Goal: Information Seeking & Learning: Learn about a topic

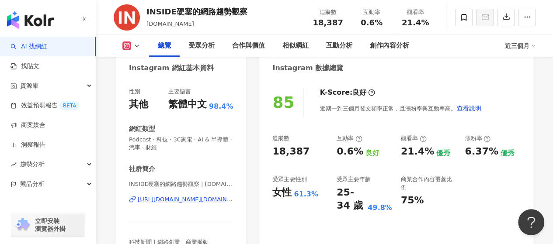
scroll to position [131, 0]
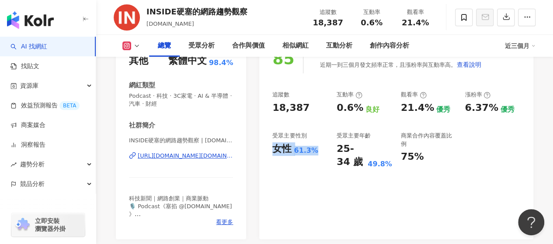
drag, startPoint x: 274, startPoint y: 151, endPoint x: 313, endPoint y: 151, distance: 39.8
click at [313, 151] on div "女性 61.3%" at bounding box center [300, 150] width 56 height 14
copy div "女性 61.3%"
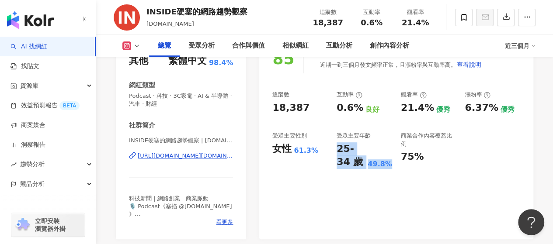
drag, startPoint x: 338, startPoint y: 150, endPoint x: 391, endPoint y: 168, distance: 55.9
click at [391, 168] on div "25-34 歲 49.8%" at bounding box center [365, 156] width 56 height 27
copy div "25-34 歲 49.8%"
drag, startPoint x: 336, startPoint y: 108, endPoint x: 356, endPoint y: 111, distance: 20.3
click at [356, 111] on div "追蹤數 18,387 互動率 0.6% 良好 觀看率 21.4% 優秀 漲粉率 6.37% 優秀 受眾主要性別 女性 61.3% 受眾主要年齡 25-34 歲…" at bounding box center [396, 130] width 248 height 78
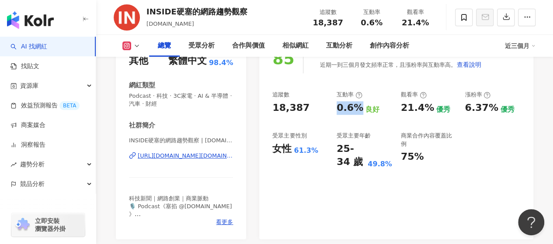
copy div "0.6%"
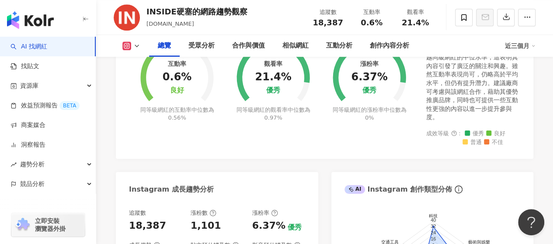
scroll to position [350, 0]
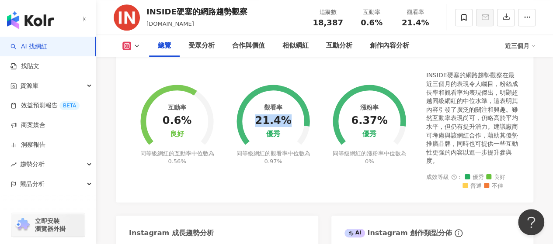
drag, startPoint x: 260, startPoint y: 115, endPoint x: 289, endPoint y: 117, distance: 28.9
click at [289, 117] on div "21.4%" at bounding box center [273, 121] width 36 height 12
copy div "21.4%"
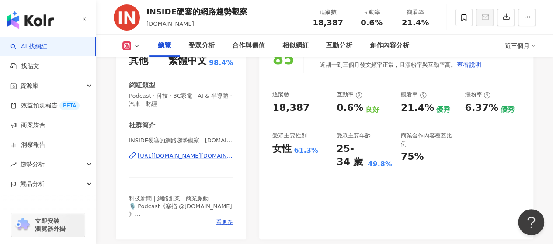
scroll to position [0, 0]
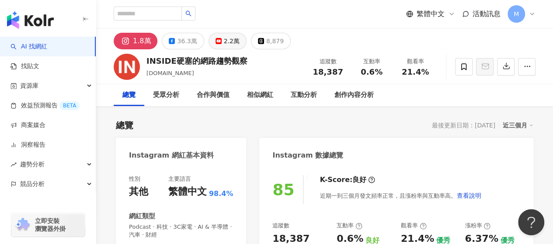
click at [224, 40] on div "2.2萬" at bounding box center [232, 41] width 16 height 12
click at [191, 42] on button "36.3萬" at bounding box center [183, 41] width 42 height 17
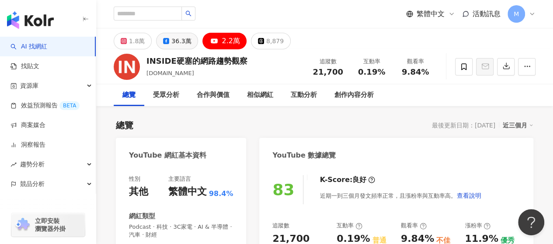
click at [176, 43] on div "36.3萬" at bounding box center [181, 41] width 20 height 12
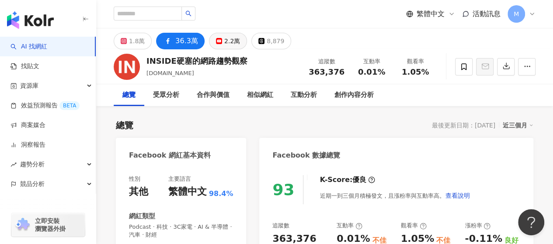
click at [237, 36] on button "2.2萬" at bounding box center [228, 41] width 38 height 17
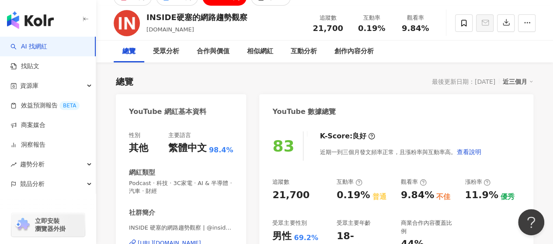
scroll to position [87, 0]
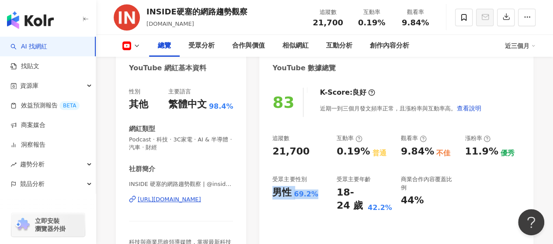
drag, startPoint x: 273, startPoint y: 193, endPoint x: 314, endPoint y: 194, distance: 41.1
click at [314, 194] on div "男性 69.2%" at bounding box center [300, 193] width 56 height 14
copy div "男性 69.2%"
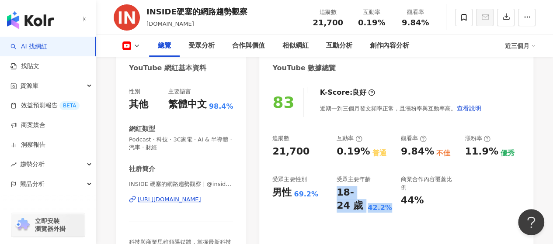
drag, startPoint x: 337, startPoint y: 192, endPoint x: 390, endPoint y: 208, distance: 55.7
click at [390, 208] on div "18-24 歲 42.2%" at bounding box center [365, 199] width 56 height 27
copy div "18-24 歲 42.2%"
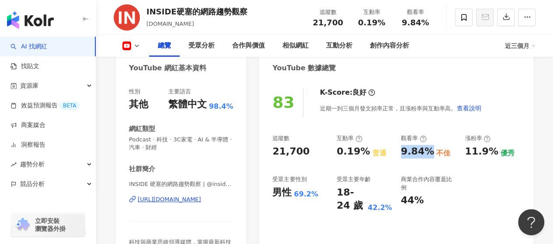
drag, startPoint x: 403, startPoint y: 153, endPoint x: 426, endPoint y: 155, distance: 23.3
click at [426, 155] on div "9.84%" at bounding box center [417, 152] width 33 height 14
copy div "9.84%"
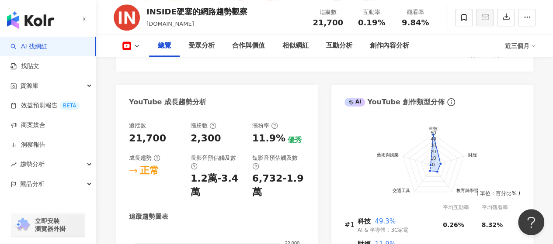
scroll to position [350, 0]
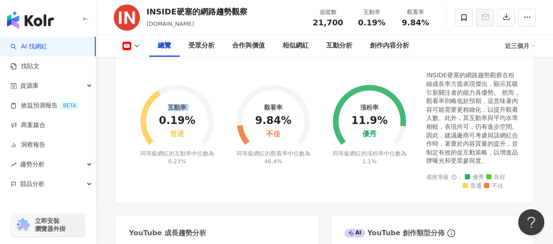
drag, startPoint x: 162, startPoint y: 122, endPoint x: 195, endPoint y: 122, distance: 33.7
click at [195, 122] on div "互動率 0.19% 普通 同等級網紅的互動率中位數為 0.23%" at bounding box center [177, 119] width 96 height 118
click at [194, 122] on circle at bounding box center [177, 122] width 62 height 62
click at [193, 121] on circle at bounding box center [177, 122] width 62 height 62
click at [167, 123] on div "0.19%" at bounding box center [177, 121] width 36 height 12
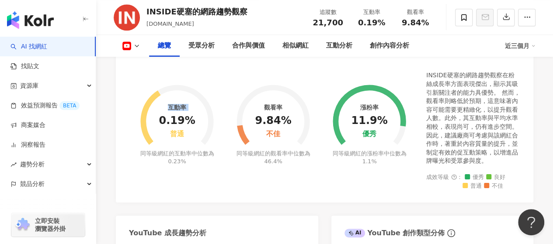
drag, startPoint x: 163, startPoint y: 120, endPoint x: 195, endPoint y: 122, distance: 31.5
click at [195, 122] on div "互動率 0.19% 普通 同等級網紅的互動率中位數為 0.23%" at bounding box center [177, 119] width 96 height 118
drag, startPoint x: 195, startPoint y: 122, endPoint x: 181, endPoint y: 121, distance: 13.6
click at [183, 123] on div "互動率 0.19% 普通 同等級網紅的互動率中位數為 0.23%" at bounding box center [177, 119] width 96 height 118
click at [180, 120] on div "0.19%" at bounding box center [177, 121] width 36 height 12
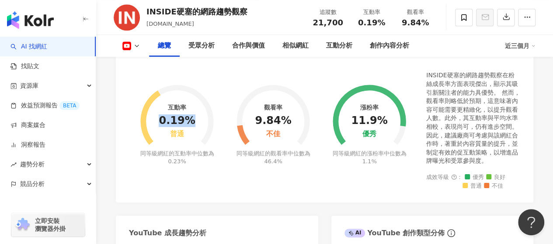
drag, startPoint x: 164, startPoint y: 120, endPoint x: 192, endPoint y: 121, distance: 28.0
click at [192, 121] on div "0.19%" at bounding box center [177, 121] width 36 height 12
copy div "0.19%"
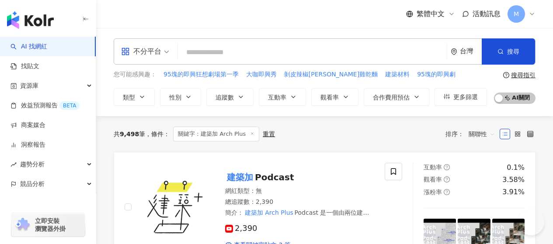
click at [223, 51] on input "search" at bounding box center [312, 52] width 262 height 17
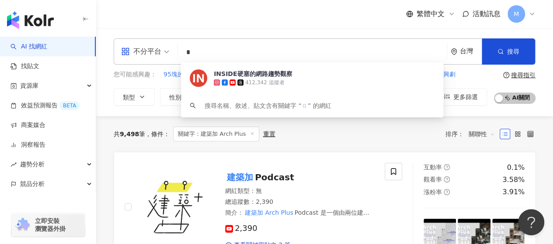
type input "*"
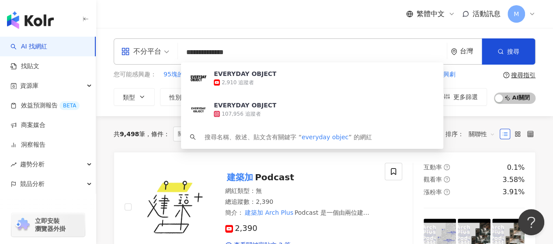
type input "**********"
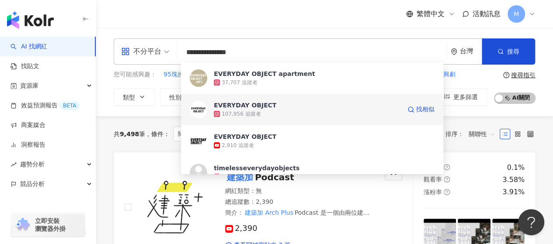
click at [256, 104] on div "EVERYDAY OBJECT" at bounding box center [245, 105] width 63 height 9
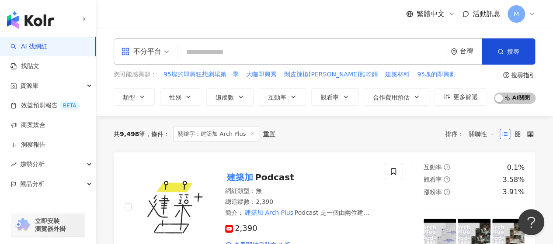
click at [214, 58] on input "search" at bounding box center [312, 52] width 262 height 17
click at [215, 52] on input "search" at bounding box center [312, 52] width 262 height 17
paste input "**********"
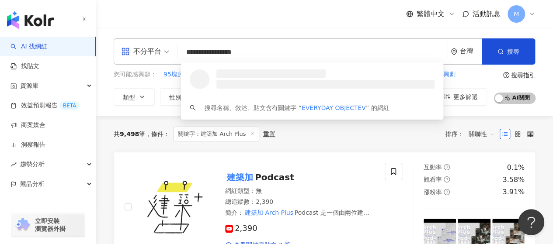
type input "**********"
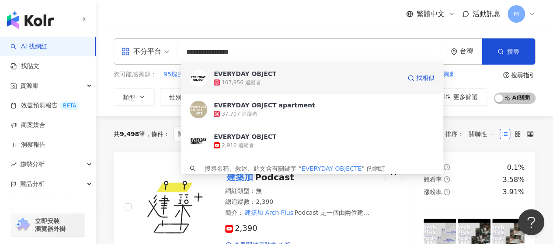
click at [240, 80] on div "107,956 追蹤者" at bounding box center [241, 82] width 39 height 7
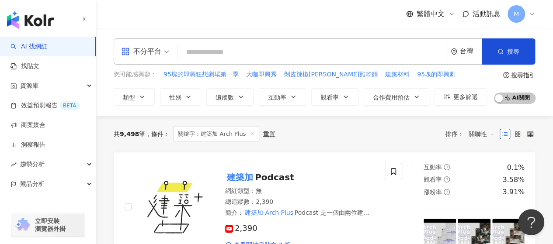
click at [225, 50] on input "search" at bounding box center [312, 52] width 262 height 17
click at [185, 52] on input "search" at bounding box center [312, 52] width 262 height 17
paste input "**********"
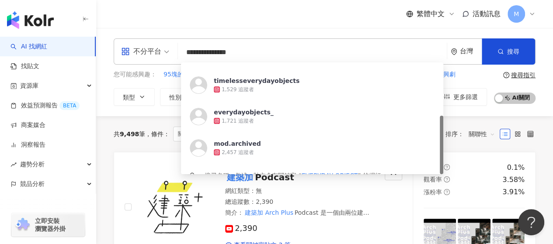
scroll to position [101, 0]
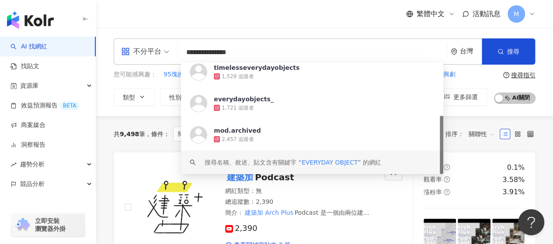
click at [321, 160] on span "EVERYDAY OBJECT" at bounding box center [330, 162] width 56 height 7
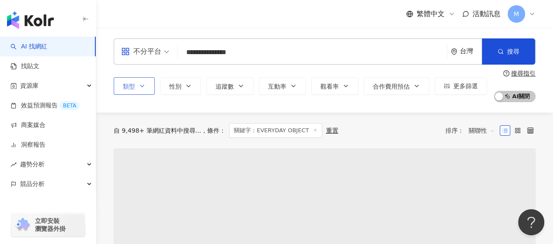
type input "**********"
click at [148, 87] on button "類型" at bounding box center [134, 85] width 41 height 17
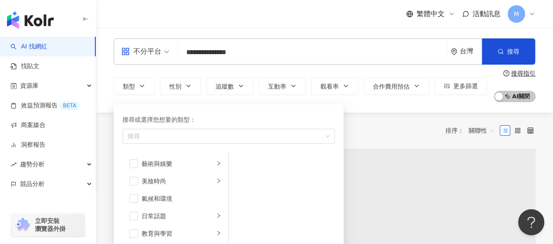
click at [370, 115] on div "自 9,498+ 筆網紅資料中搜尋... 條件 ： 關鍵字：EVERYDAY OBJECT 重置 排序： 關聯性" at bounding box center [325, 131] width 422 height 36
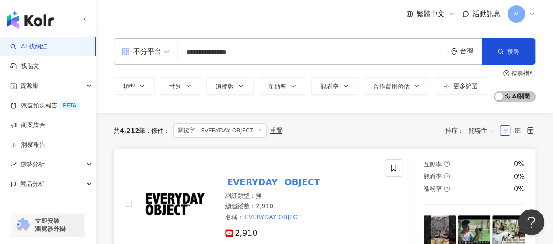
scroll to position [131, 0]
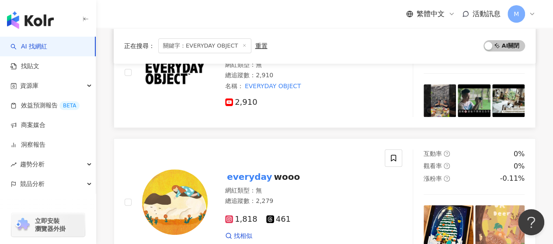
click at [173, 80] on img at bounding box center [175, 73] width 66 height 66
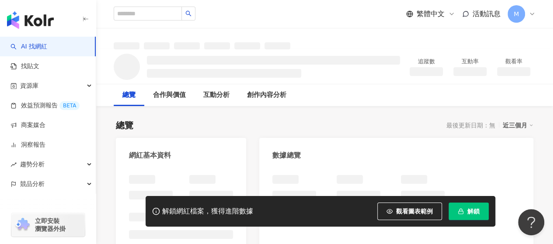
click at [478, 214] on span "解鎖" at bounding box center [473, 211] width 12 height 7
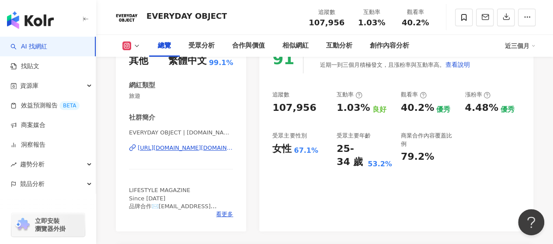
scroll to position [87, 0]
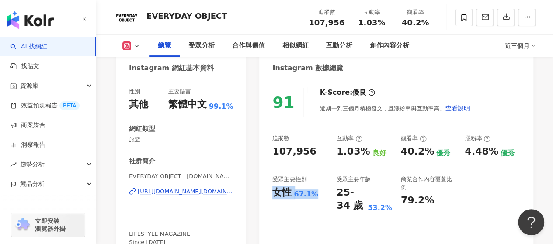
drag, startPoint x: 273, startPoint y: 192, endPoint x: 332, endPoint y: 198, distance: 58.9
click at [332, 198] on div "追蹤數 107,956 互動率 1.03% 良好 觀看率 40.2% 優秀 漲粉率 4.48% 優秀 受眾主要性別 女性 67.1% 受眾主要年齡 25-34…" at bounding box center [396, 174] width 248 height 78
copy div "女性 67.1%"
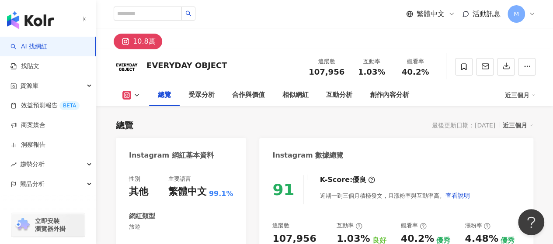
scroll to position [175, 0]
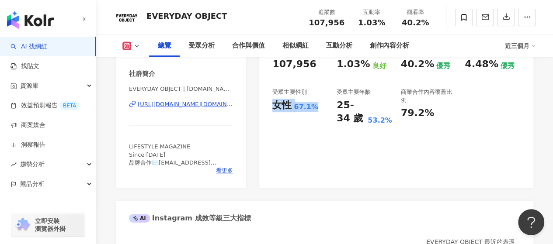
copy div "女性 67.1%"
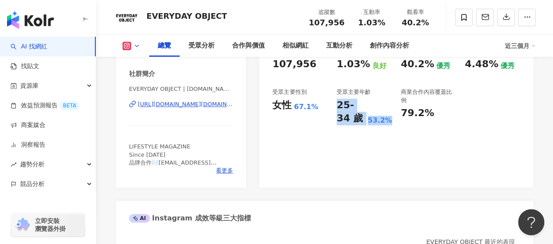
drag, startPoint x: 339, startPoint y: 103, endPoint x: 393, endPoint y: 121, distance: 56.7
click at [393, 121] on div "追蹤數 107,956 互動率 1.03% 良好 觀看率 40.2% 優秀 漲粉率 4.48% 優秀 受眾主要性別 女性 67.1% 受眾主要年齡 25-34…" at bounding box center [396, 86] width 248 height 78
copy div "25-34 歲 53.2%"
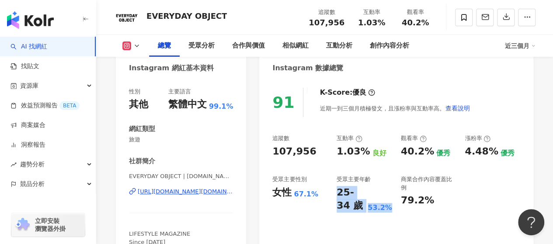
scroll to position [131, 0]
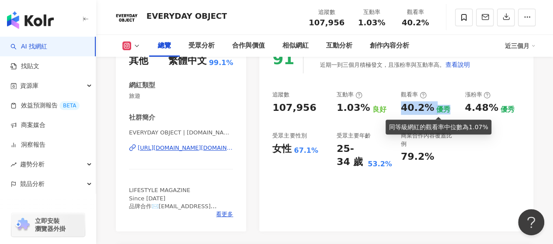
drag, startPoint x: 400, startPoint y: 109, endPoint x: 442, endPoint y: 108, distance: 42.9
click at [442, 108] on div "追蹤數 107,956 互動率 1.03% 良好 觀看率 40.2% 優秀 漲粉率 4.48% 優秀 受眾主要性別 女性 67.1% 受眾主要年齡 25-34…" at bounding box center [396, 130] width 248 height 78
click at [410, 108] on div "40.2%" at bounding box center [417, 108] width 33 height 14
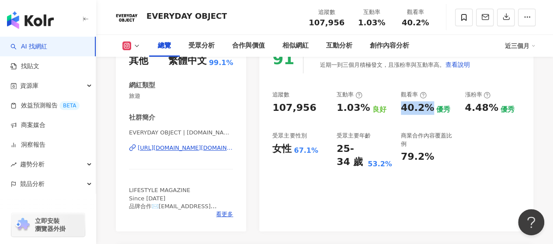
drag, startPoint x: 419, startPoint y: 106, endPoint x: 429, endPoint y: 108, distance: 10.2
click at [429, 108] on div "40.2% 優秀" at bounding box center [429, 108] width 56 height 14
copy div "40.2%"
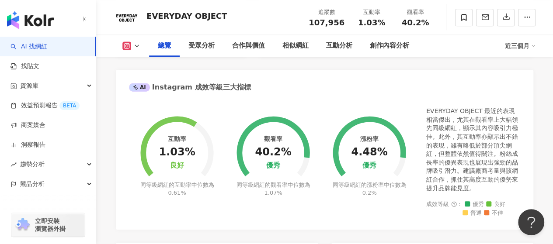
drag, startPoint x: 166, startPoint y: 150, endPoint x: 200, endPoint y: 150, distance: 34.1
click at [200, 150] on circle at bounding box center [177, 153] width 62 height 62
click at [185, 153] on div "1.03%" at bounding box center [177, 152] width 36 height 12
drag, startPoint x: 190, startPoint y: 152, endPoint x: 159, endPoint y: 152, distance: 30.6
click at [159, 152] on div "互動率 1.03% 良好 同等級網紅的互動率中位數為 0.61%" at bounding box center [177, 151] width 96 height 110
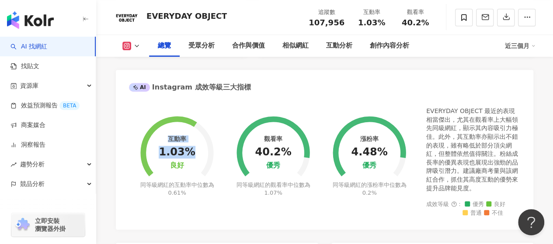
click at [159, 152] on circle at bounding box center [177, 153] width 62 height 62
click at [161, 151] on circle at bounding box center [177, 153] width 62 height 62
click at [162, 152] on div "1.03%" at bounding box center [177, 152] width 36 height 12
drag, startPoint x: 162, startPoint y: 152, endPoint x: 194, endPoint y: 153, distance: 31.9
click at [194, 153] on div "互動率 1.03% 良好 同等級網紅的互動率中位數為 0.61%" at bounding box center [177, 151] width 96 height 110
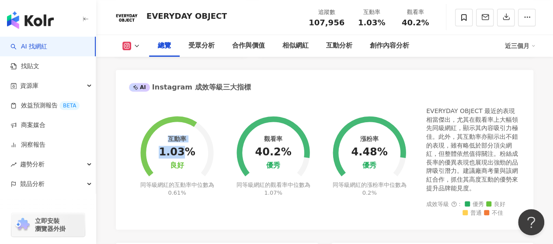
click at [194, 153] on circle at bounding box center [177, 153] width 62 height 62
click at [166, 155] on div "1.03%" at bounding box center [177, 152] width 36 height 12
drag, startPoint x: 162, startPoint y: 152, endPoint x: 189, endPoint y: 154, distance: 27.2
click at [189, 154] on div "1.03%" at bounding box center [177, 152] width 36 height 12
copy div "1.03%"
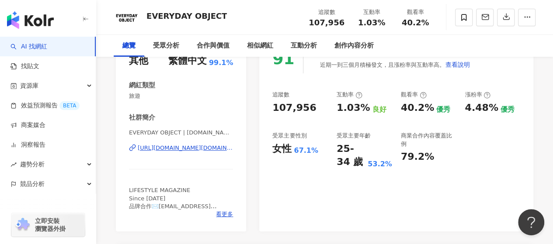
scroll to position [0, 0]
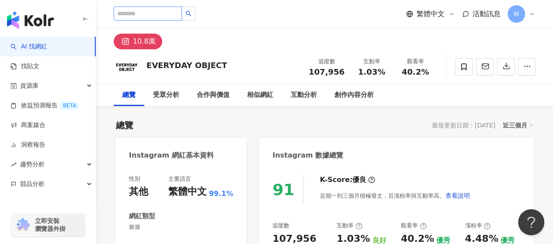
click at [153, 11] on input "search" at bounding box center [148, 14] width 68 height 14
drag, startPoint x: 147, startPoint y: 64, endPoint x: 227, endPoint y: 64, distance: 80.0
click at [227, 64] on div "EVERYDAY OBJECT 追蹤數 107,956 互動率 1.03% 觀看率 40.2%" at bounding box center [324, 66] width 457 height 35
copy div "EVERYDAY OBJECT"
click at [137, 15] on input "search" at bounding box center [148, 14] width 68 height 14
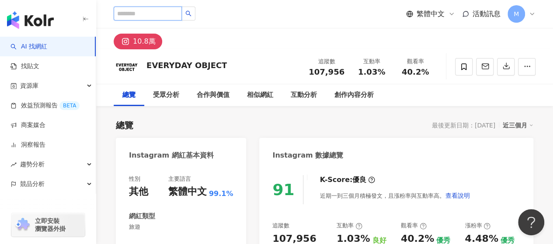
paste input "**********"
type input "**********"
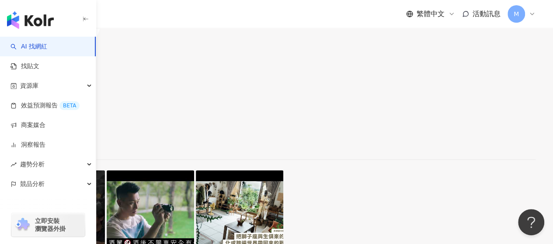
scroll to position [44, 0]
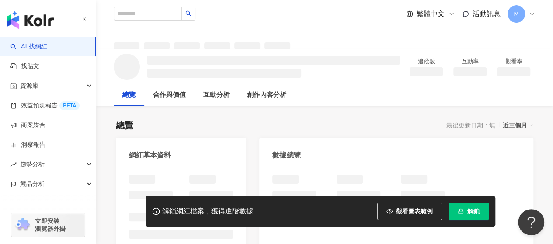
scroll to position [44, 0]
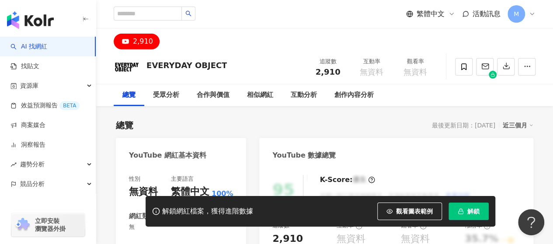
click at [481, 212] on button "解鎖" at bounding box center [469, 211] width 40 height 17
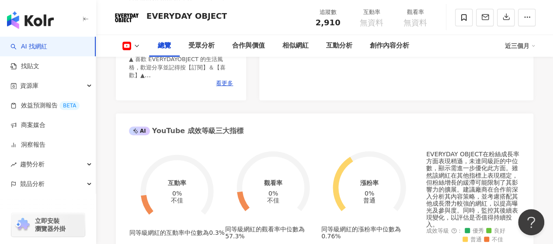
scroll to position [219, 0]
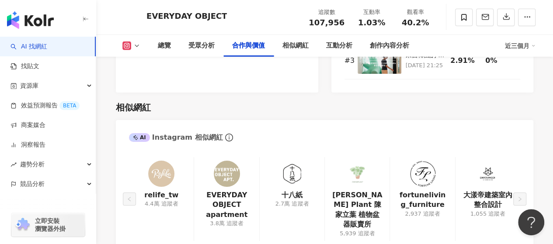
scroll to position [1443, 0]
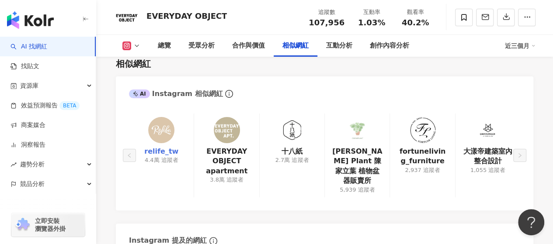
click at [155, 124] on img at bounding box center [161, 130] width 26 height 26
click at [154, 147] on link "relife_tw" at bounding box center [161, 152] width 34 height 10
